Goal: Information Seeking & Learning: Learn about a topic

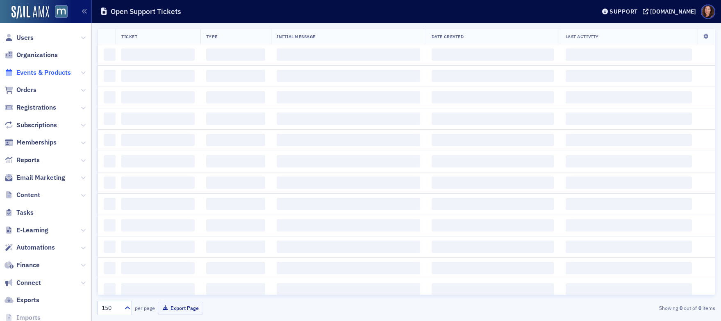
click at [43, 75] on span "Events & Products" at bounding box center [43, 72] width 55 height 9
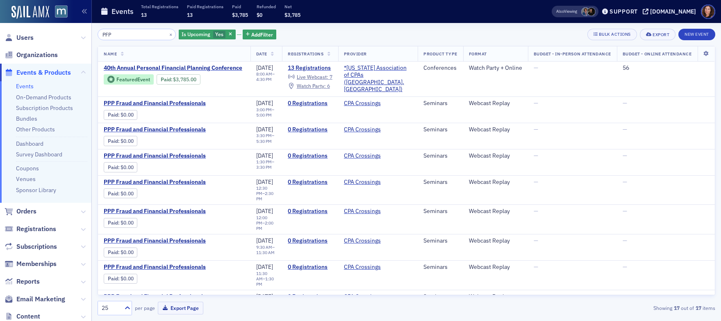
drag, startPoint x: 114, startPoint y: 34, endPoint x: 73, endPoint y: 31, distance: 41.5
click at [73, 31] on div "Users Organizations Events & Products Events On-Demand Products Subscription Pr…" at bounding box center [360, 160] width 721 height 321
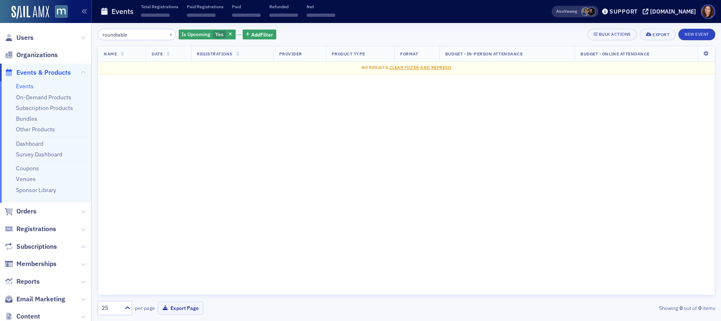
type input "roundtable"
click at [167, 34] on button "×" at bounding box center [170, 33] width 7 height 7
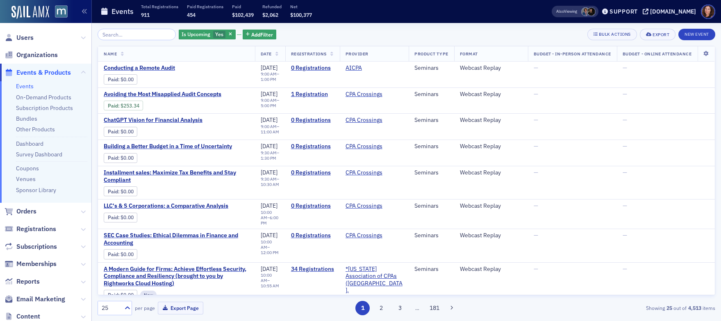
click at [519, 26] on div "Is Upcoming Yes Add Filter Bulk Actions Export New Event Name Date Registration…" at bounding box center [407, 172] width 618 height 298
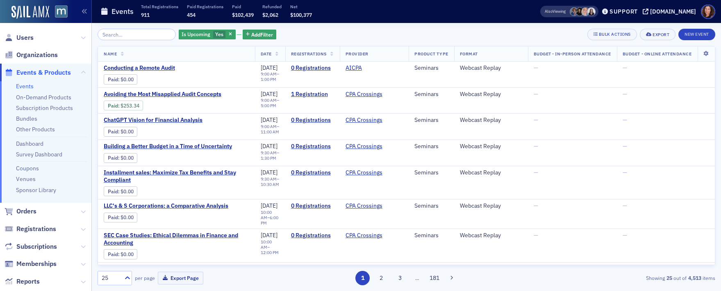
click at [21, 86] on link "Events" at bounding box center [25, 85] width 18 height 7
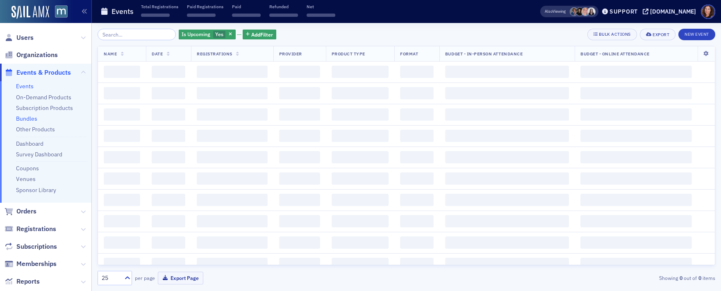
click at [22, 118] on link "Bundles" at bounding box center [26, 118] width 21 height 7
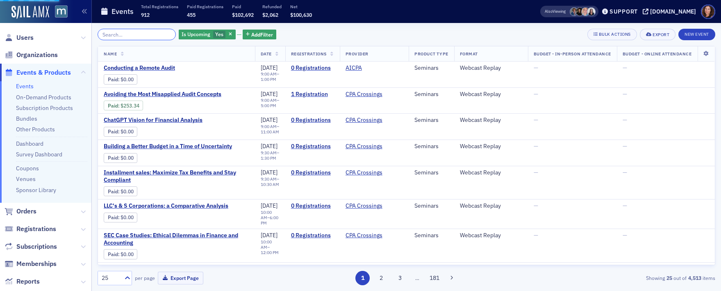
click at [123, 35] on input "search" at bounding box center [137, 34] width 78 height 11
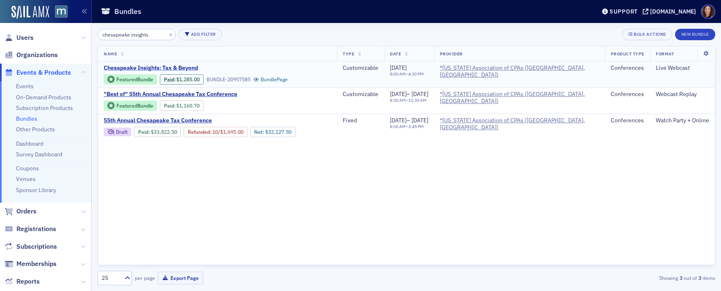
type input "chesapeake insights"
click at [170, 67] on span "Chesapeake Insights: Tax & Beyond" at bounding box center [173, 67] width 138 height 7
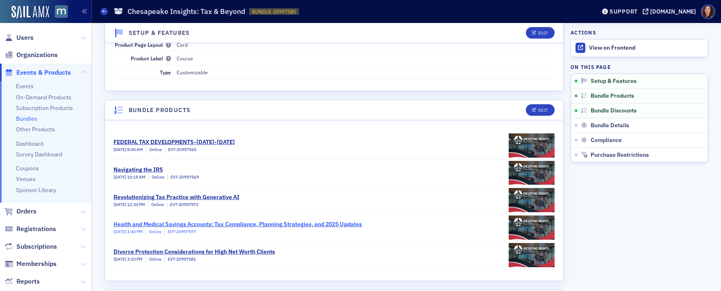
scroll to position [88, 0]
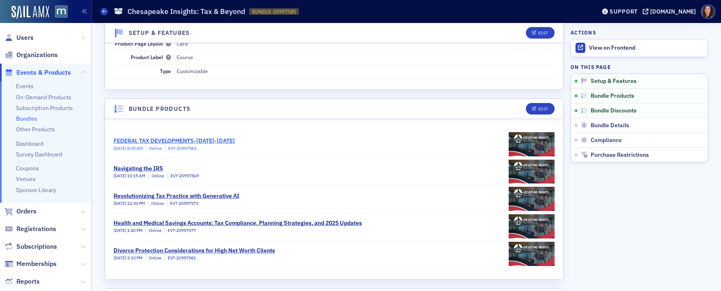
click at [235, 137] on div "FEDERAL TAX DEVELOPMENTS-SEPTEMBER 2024-OCTOBER 2025" at bounding box center [174, 141] width 121 height 9
click at [145, 168] on div "Navigating the IRS" at bounding box center [156, 168] width 85 height 9
click at [146, 169] on div "Navigating the IRS" at bounding box center [156, 168] width 85 height 9
click at [192, 196] on div "Revolutionizing Tax Practice with Generative AI" at bounding box center [177, 196] width 126 height 9
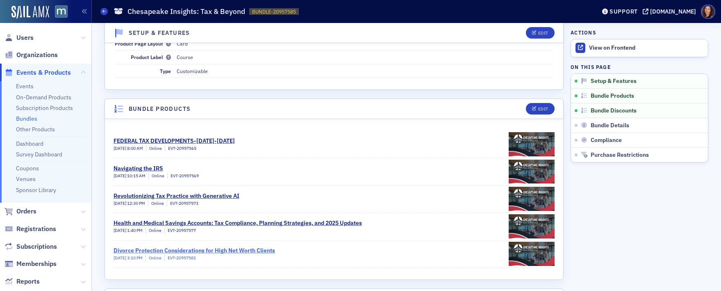
click at [227, 250] on div "Divorce Protection Considerations for High Net Worth Clients" at bounding box center [195, 250] width 162 height 9
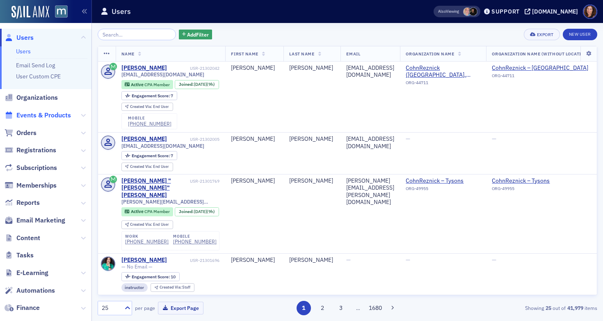
click at [51, 113] on span "Events & Products" at bounding box center [43, 115] width 55 height 9
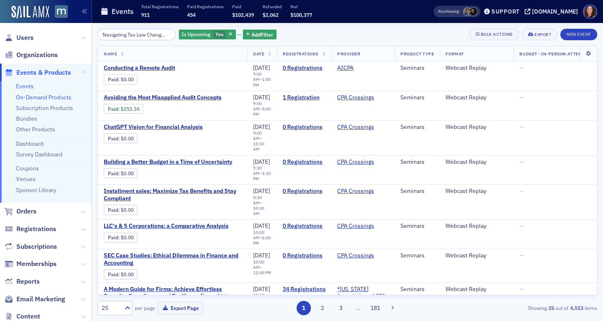
scroll to position [0, 80]
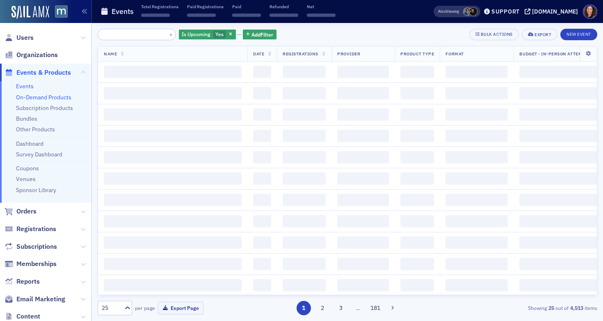
type input "Navigating Tax Law Changes: Practical Insights for Planners"
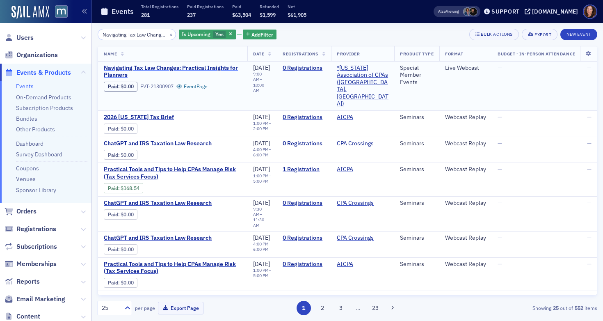
click at [140, 71] on span "Navigating Tax Law Changes: Practical Insights for Planners" at bounding box center [173, 71] width 138 height 14
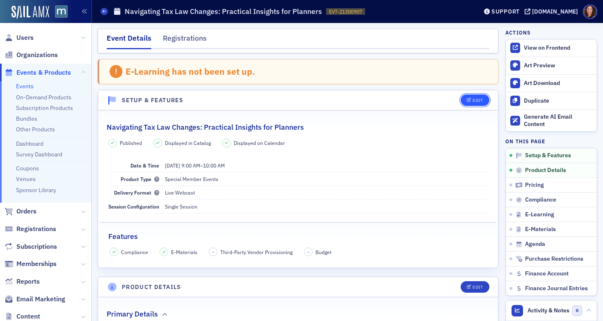
click at [461, 102] on button "Edit" at bounding box center [475, 99] width 28 height 11
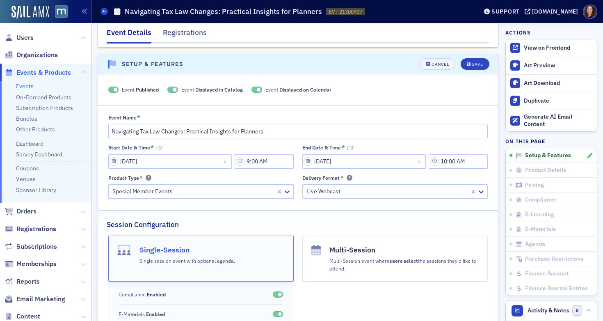
scroll to position [42, 0]
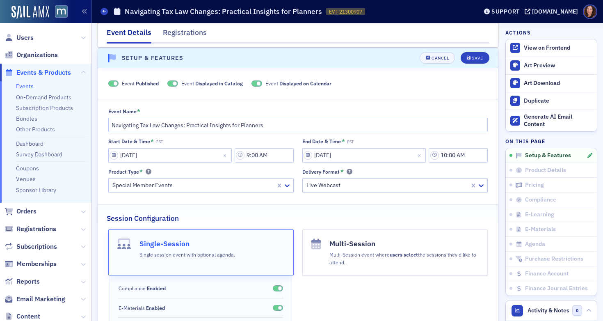
click at [172, 84] on span at bounding box center [172, 83] width 11 height 6
click at [262, 83] on span at bounding box center [266, 83] width 11 height 6
click at [472, 56] on div "Save" at bounding box center [477, 58] width 11 height 5
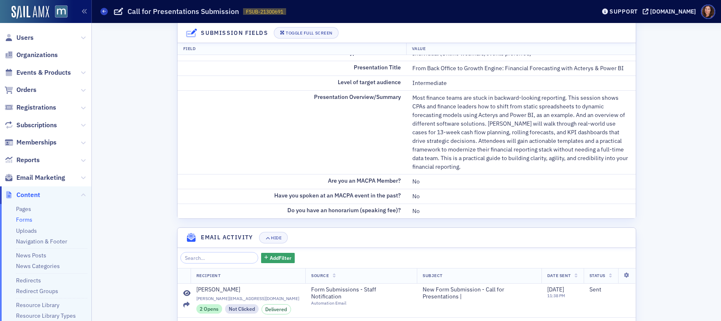
scroll to position [419, 0]
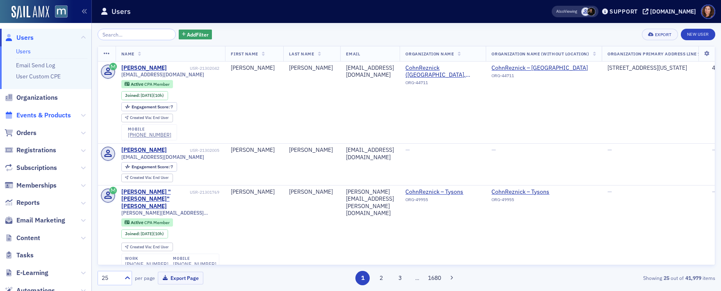
click at [39, 117] on span "Events & Products" at bounding box center [43, 115] width 55 height 9
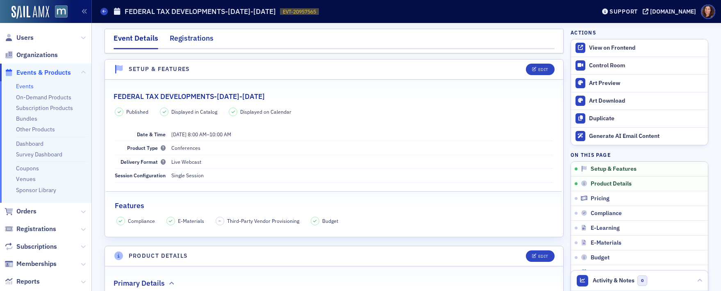
click at [183, 38] on div "Registrations" at bounding box center [192, 40] width 44 height 15
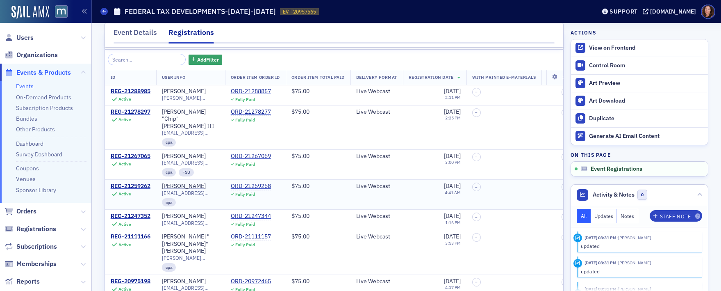
scroll to position [56, 0]
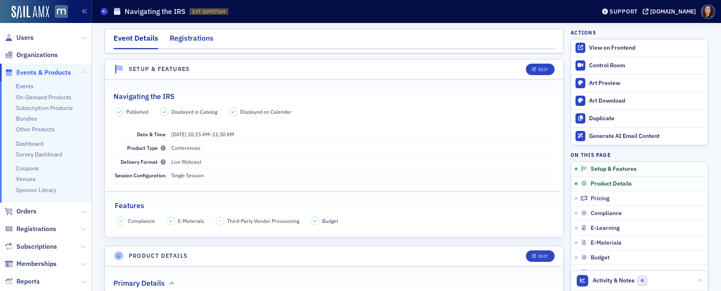
click at [202, 39] on div "Registrations" at bounding box center [192, 40] width 44 height 15
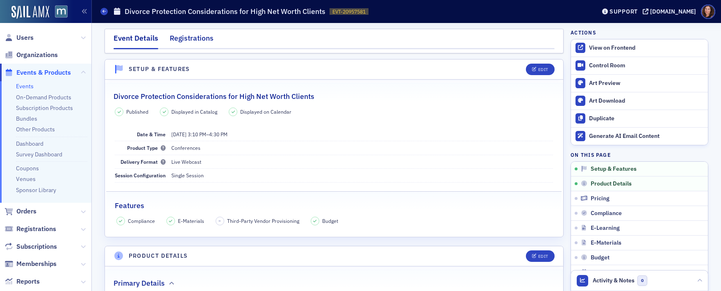
click at [176, 42] on div "Registrations" at bounding box center [192, 40] width 44 height 15
